Goal: Task Accomplishment & Management: Use online tool/utility

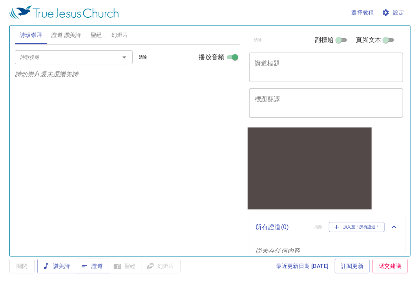
click at [326, 66] on textarea "證道標題" at bounding box center [326, 67] width 143 height 15
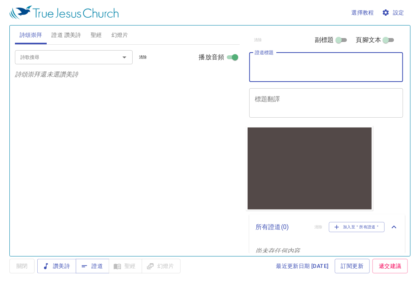
click at [314, 114] on div "x 標題翻譯" at bounding box center [326, 102] width 154 height 29
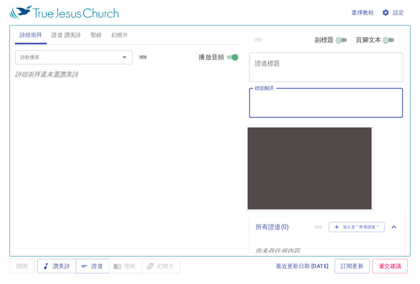
click at [281, 101] on textarea "標題翻譯" at bounding box center [326, 102] width 143 height 15
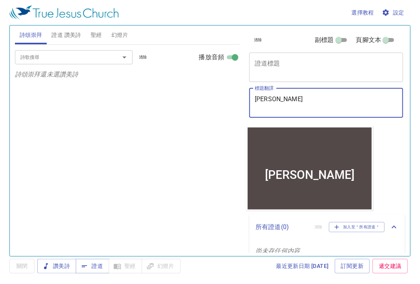
type textarea "[PERSON_NAME]"
click at [309, 56] on div "x 證道標題" at bounding box center [326, 67] width 154 height 29
drag, startPoint x: 255, startPoint y: 100, endPoint x: 311, endPoint y: 100, distance: 56.1
click at [311, 100] on textarea "[PERSON_NAME]" at bounding box center [326, 102] width 143 height 15
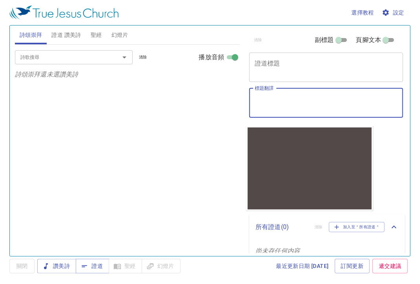
click at [337, 42] on input "副標題" at bounding box center [339, 41] width 28 height 9
checkbox input "true"
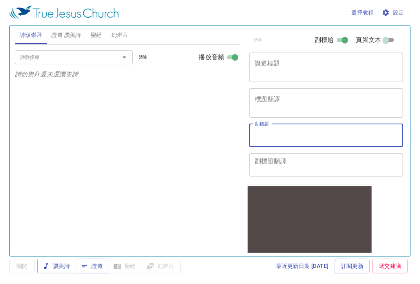
paste textarea "[PERSON_NAME]"
type textarea "[PERSON_NAME]"
click at [203, 125] on div "詩歌搜尋 詩歌搜尋 清除 播放音頻 詩頌崇拜還未選讚美詩" at bounding box center [127, 147] width 225 height 205
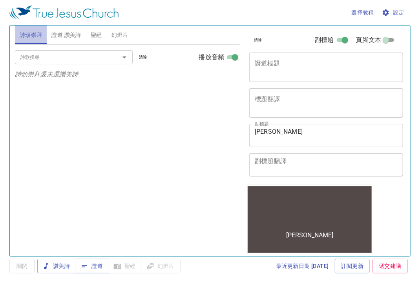
click at [27, 33] on span "詩頌崇拜" at bounding box center [31, 35] width 23 height 10
click at [57, 59] on input "詩歌搜尋" at bounding box center [62, 57] width 90 height 9
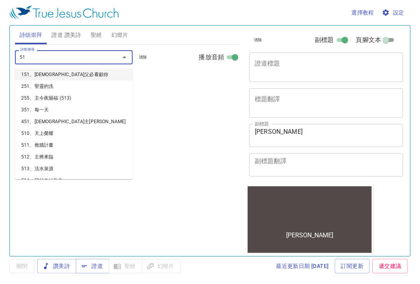
type input "510"
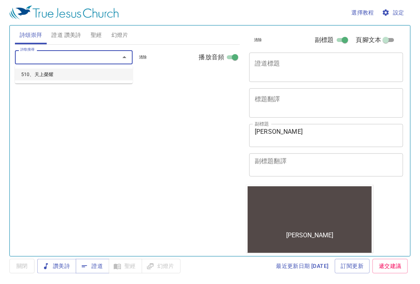
select select "1"
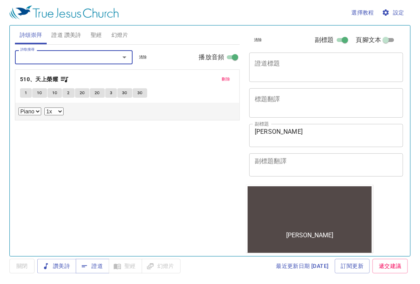
click at [29, 92] on button "1" at bounding box center [26, 92] width 12 height 9
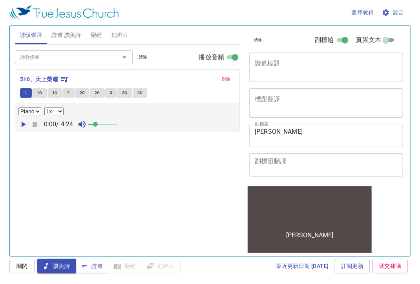
click at [21, 126] on icon "button" at bounding box center [22, 124] width 9 height 9
drag, startPoint x: 100, startPoint y: 124, endPoint x: 196, endPoint y: 128, distance: 96.6
click at [196, 128] on div "0:03 / 4:24" at bounding box center [127, 125] width 218 height 12
click at [24, 123] on icon "button" at bounding box center [23, 124] width 5 height 5
click at [80, 62] on div "詩歌搜尋" at bounding box center [74, 57] width 118 height 14
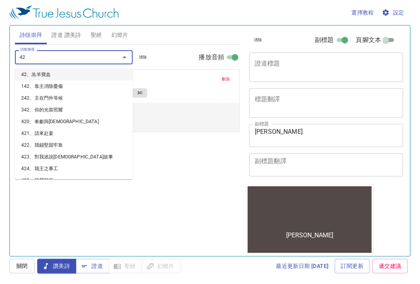
type input "427"
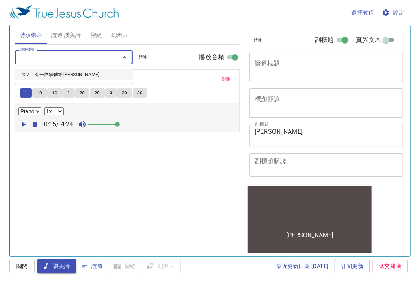
select select "1"
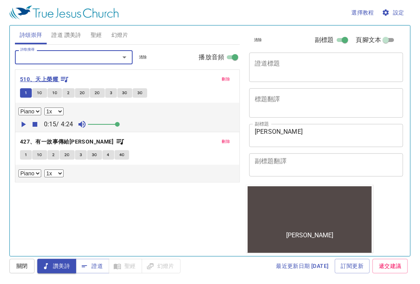
click at [66, 80] on icon "button" at bounding box center [64, 79] width 7 height 5
click at [35, 81] on b "510、天上榮耀" at bounding box center [39, 80] width 38 height 10
click at [39, 91] on span "1C" at bounding box center [39, 92] width 5 height 7
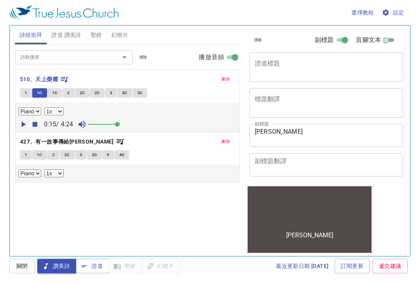
click at [26, 124] on icon "button" at bounding box center [22, 124] width 9 height 9
click at [29, 155] on button "1" at bounding box center [26, 154] width 12 height 9
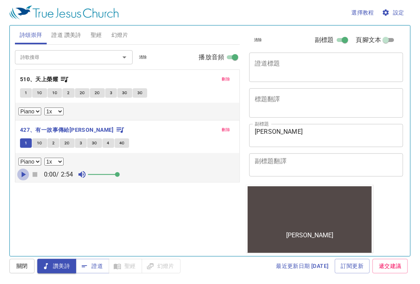
click at [23, 177] on icon "button" at bounding box center [22, 174] width 9 height 9
click at [25, 173] on icon "button" at bounding box center [23, 174] width 5 height 5
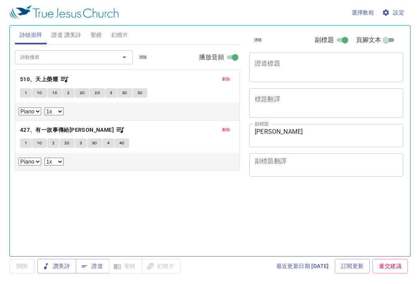
select select "1"
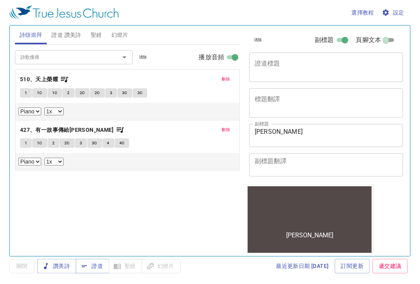
drag, startPoint x: 29, startPoint y: 148, endPoint x: 28, endPoint y: 144, distance: 4.1
click at [28, 148] on div "1 1C 2 2C 3 3C 4 4C" at bounding box center [127, 144] width 215 height 11
click at [27, 144] on button "1" at bounding box center [26, 143] width 12 height 9
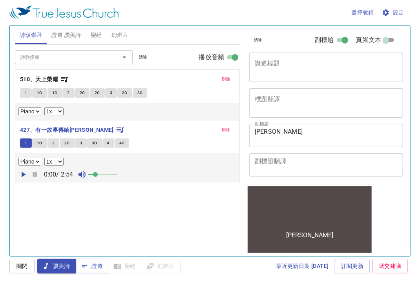
click at [394, 12] on span "設定" at bounding box center [393, 13] width 21 height 10
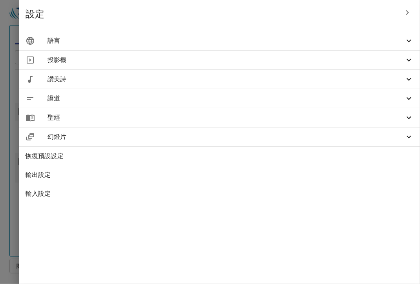
click at [381, 39] on span "語言" at bounding box center [225, 40] width 357 height 9
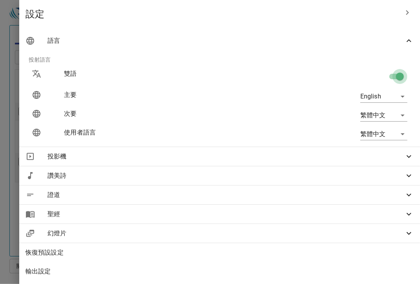
click at [390, 73] on input "checkbox" at bounding box center [400, 78] width 45 height 15
checkbox input "false"
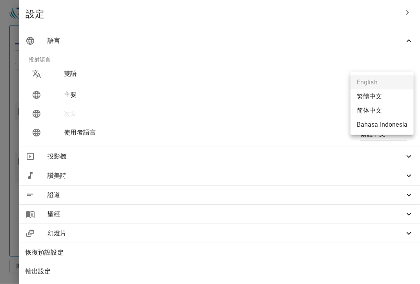
click at [378, 95] on body "選擇教程 設定 詩頌崇拜 證道 讚美詩 聖經 幻燈片 詩歌搜尋 詩歌搜尋 清除 播放音頻 刪除 510、天上榮耀 1 1C 1C 2 2C 2C 3 3C 3…" at bounding box center [210, 142] width 420 height 284
click at [377, 97] on li "繁體中文" at bounding box center [381, 96] width 63 height 14
type input "zh"
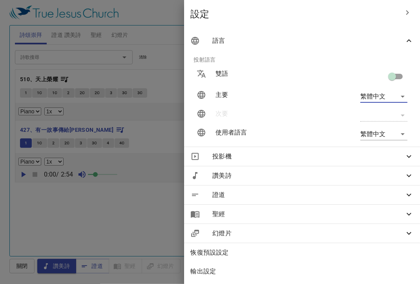
click at [166, 215] on div at bounding box center [210, 142] width 420 height 284
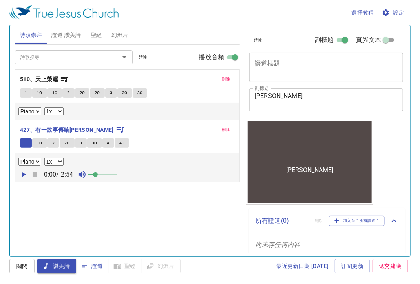
click at [27, 174] on icon "button" at bounding box center [22, 174] width 9 height 9
drag, startPoint x: 94, startPoint y: 174, endPoint x: 176, endPoint y: 179, distance: 81.7
click at [170, 179] on div "0:00 / 2:54" at bounding box center [127, 175] width 218 height 12
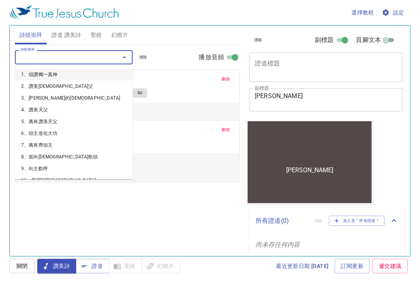
click at [82, 60] on input "詩歌搜尋" at bounding box center [62, 57] width 90 height 9
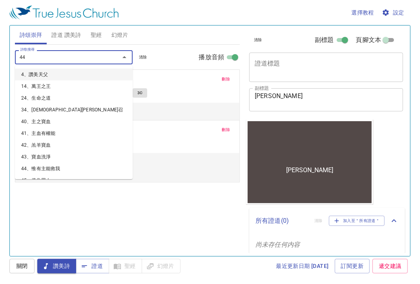
type input "447"
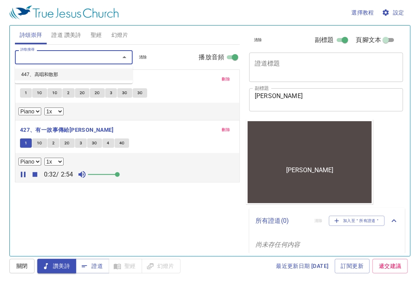
select select "1"
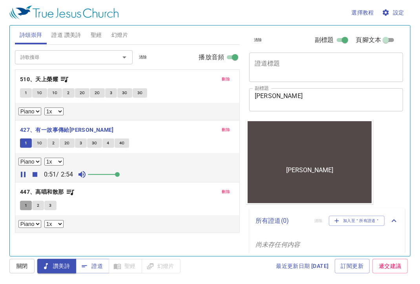
click at [25, 207] on span "1" at bounding box center [26, 205] width 2 height 7
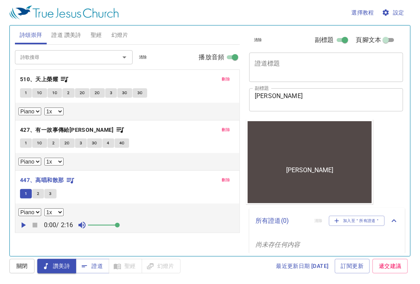
click at [20, 226] on icon "button" at bounding box center [22, 225] width 9 height 9
click at [60, 55] on input "詩歌搜尋" at bounding box center [62, 57] width 90 height 9
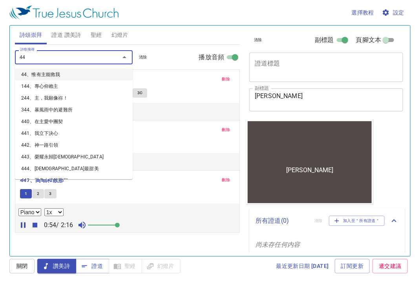
type input "449"
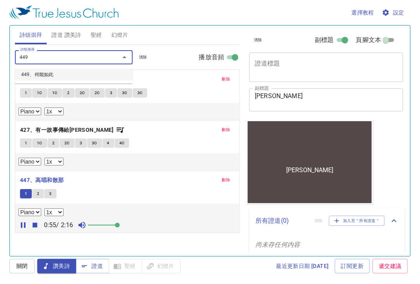
click at [54, 76] on li "449、何能如此" at bounding box center [74, 75] width 118 height 12
select select "1"
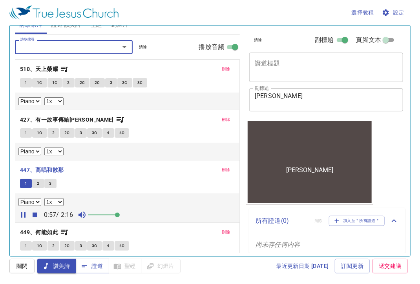
scroll to position [28, 0]
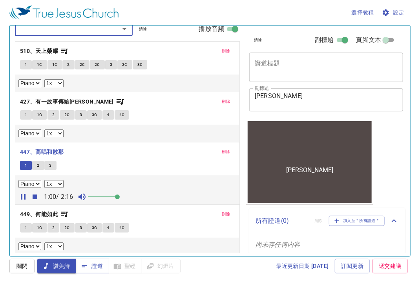
click at [217, 150] on button "刪除" at bounding box center [226, 151] width 18 height 9
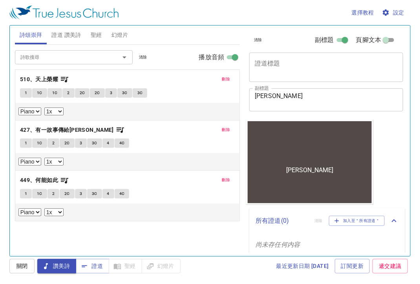
scroll to position [0, 0]
click at [28, 190] on button "1" at bounding box center [26, 193] width 12 height 9
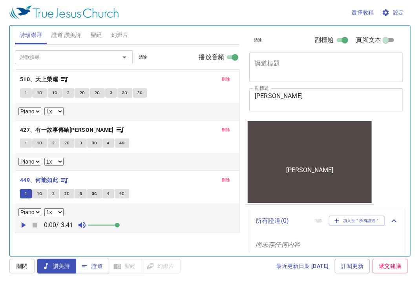
click at [22, 226] on icon "button" at bounding box center [22, 225] width 9 height 9
click at [28, 194] on button "1" at bounding box center [26, 193] width 12 height 9
click at [115, 128] on icon "button" at bounding box center [119, 129] width 9 height 9
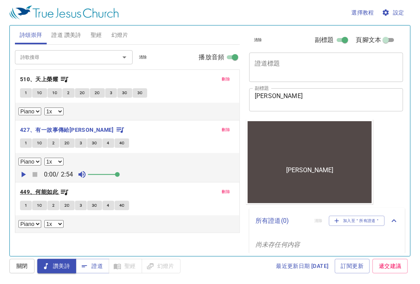
click at [66, 193] on icon "button" at bounding box center [64, 192] width 7 height 5
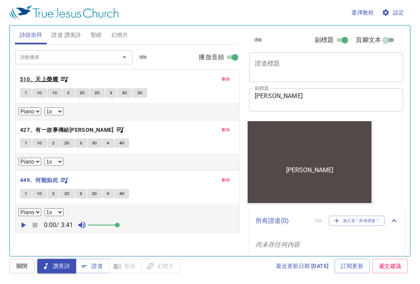
click at [68, 80] on icon "button" at bounding box center [64, 79] width 9 height 9
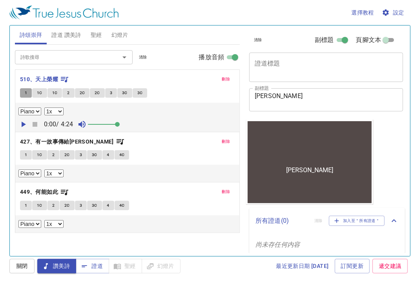
click at [28, 96] on button "1" at bounding box center [26, 92] width 12 height 9
click at [25, 123] on icon "button" at bounding box center [22, 124] width 9 height 9
click at [75, 62] on div "詩歌搜尋" at bounding box center [74, 57] width 118 height 14
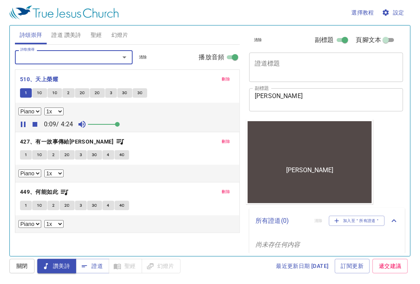
click at [177, 92] on div "1 1C 1C 2 2C 2C 3 3C 3C" at bounding box center [127, 93] width 215 height 11
click at [33, 124] on icon "button" at bounding box center [35, 124] width 5 height 5
click at [33, 124] on div "0:00 / 4:24" at bounding box center [127, 125] width 218 height 12
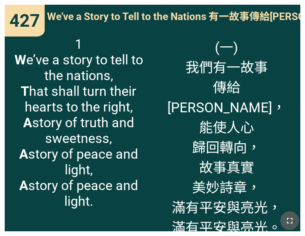
click at [290, 216] on icon "button" at bounding box center [289, 220] width 9 height 9
